Goal: Communication & Community: Connect with others

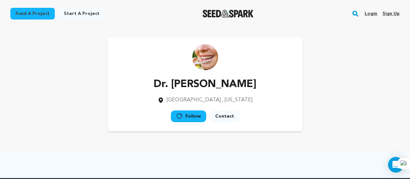
click at [222, 10] on img "Seed&Spark Homepage" at bounding box center [228, 14] width 51 height 8
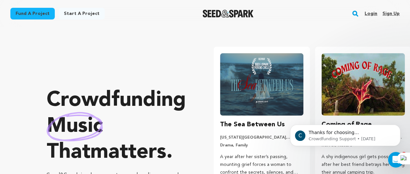
click at [371, 15] on link "Login" at bounding box center [371, 13] width 13 height 10
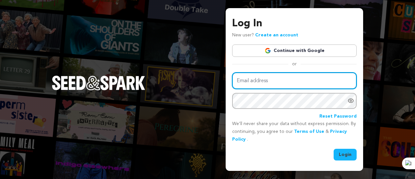
click at [265, 79] on input "Email address" at bounding box center [294, 80] width 124 height 17
type input "puneethkumarar556@gmail.com"
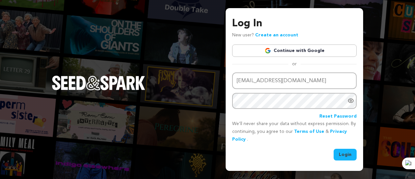
click at [340, 153] on button "Login" at bounding box center [344, 154] width 23 height 12
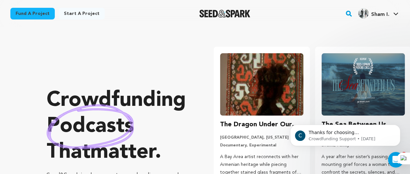
click at [364, 14] on img "Sham I.'s Profile" at bounding box center [363, 13] width 10 height 10
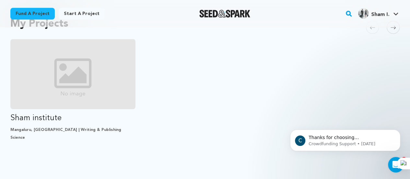
scroll to position [162, 0]
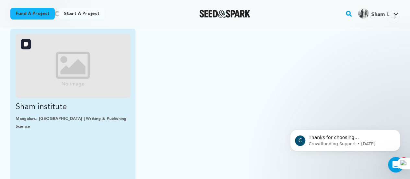
click at [84, 79] on img "Fund Sham institute" at bounding box center [73, 66] width 115 height 64
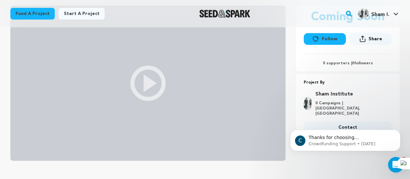
scroll to position [32, 0]
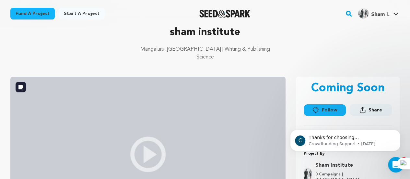
click at [146, 151] on img at bounding box center [147, 153] width 275 height 155
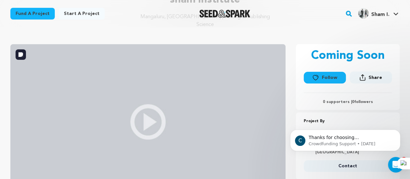
click at [149, 115] on img at bounding box center [147, 121] width 275 height 155
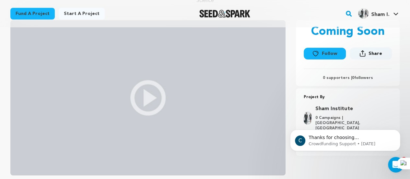
scroll to position [0, 0]
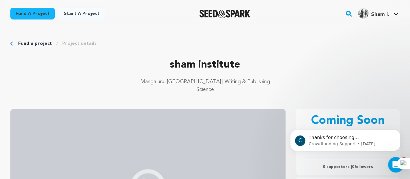
click at [378, 17] on span "Sham I." at bounding box center [380, 14] width 18 height 5
